Goal: Task Accomplishment & Management: Manage account settings

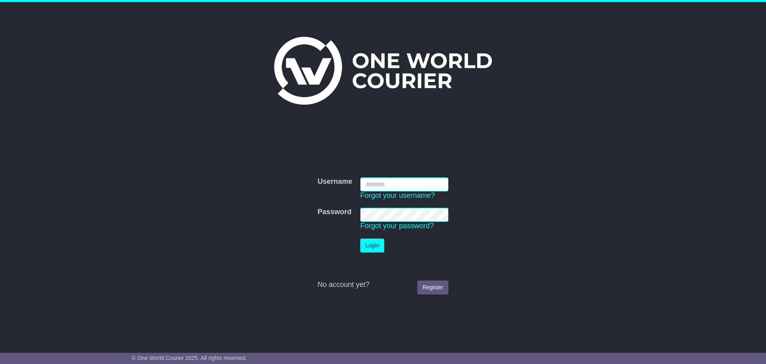
type input "**********"
click at [375, 248] on button "Login" at bounding box center [372, 245] width 24 height 14
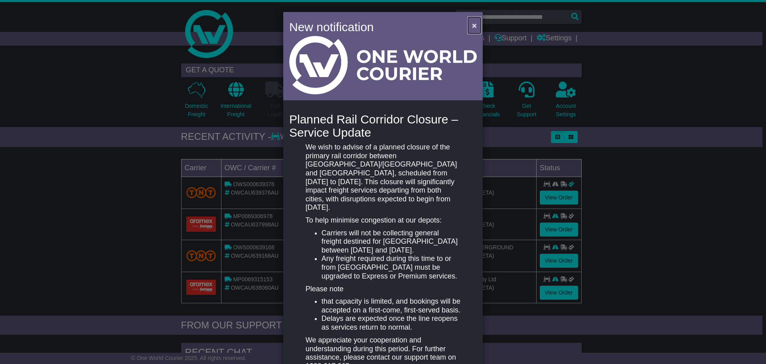
click at [472, 24] on span "×" at bounding box center [474, 25] width 5 height 9
